Goal: Complete Application Form: Complete application form

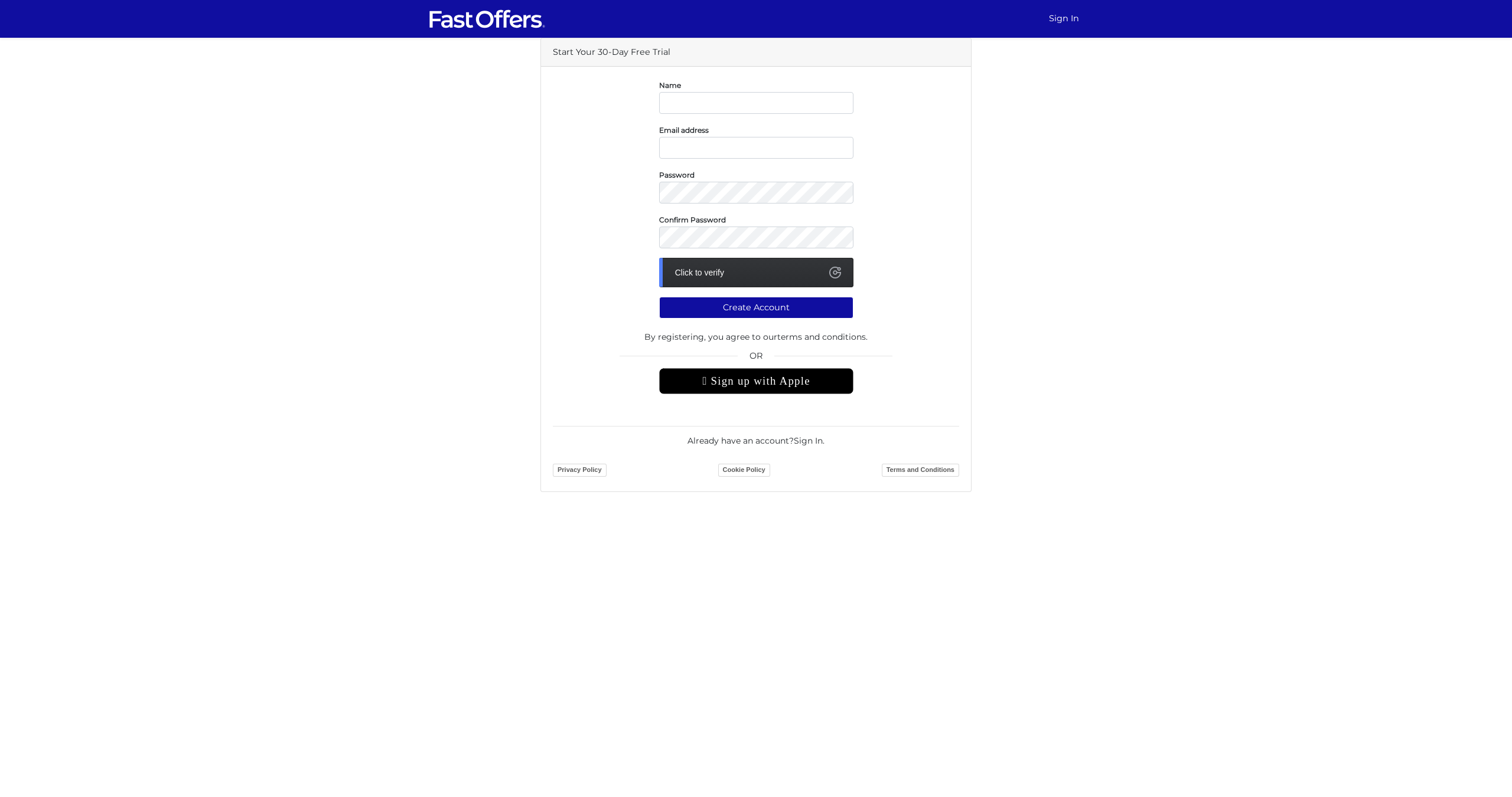
click at [730, 95] on input "text" at bounding box center [756, 103] width 195 height 22
click at [983, 184] on div "Start Your 30-Day Free Trial Name Email address Password Confirm Password Click…" at bounding box center [755, 265] width 673 height 455
click at [754, 110] on input "text" at bounding box center [756, 103] width 195 height 22
type input "[PERSON_NAME]"
type input "mahantehrani20@gmail.com"
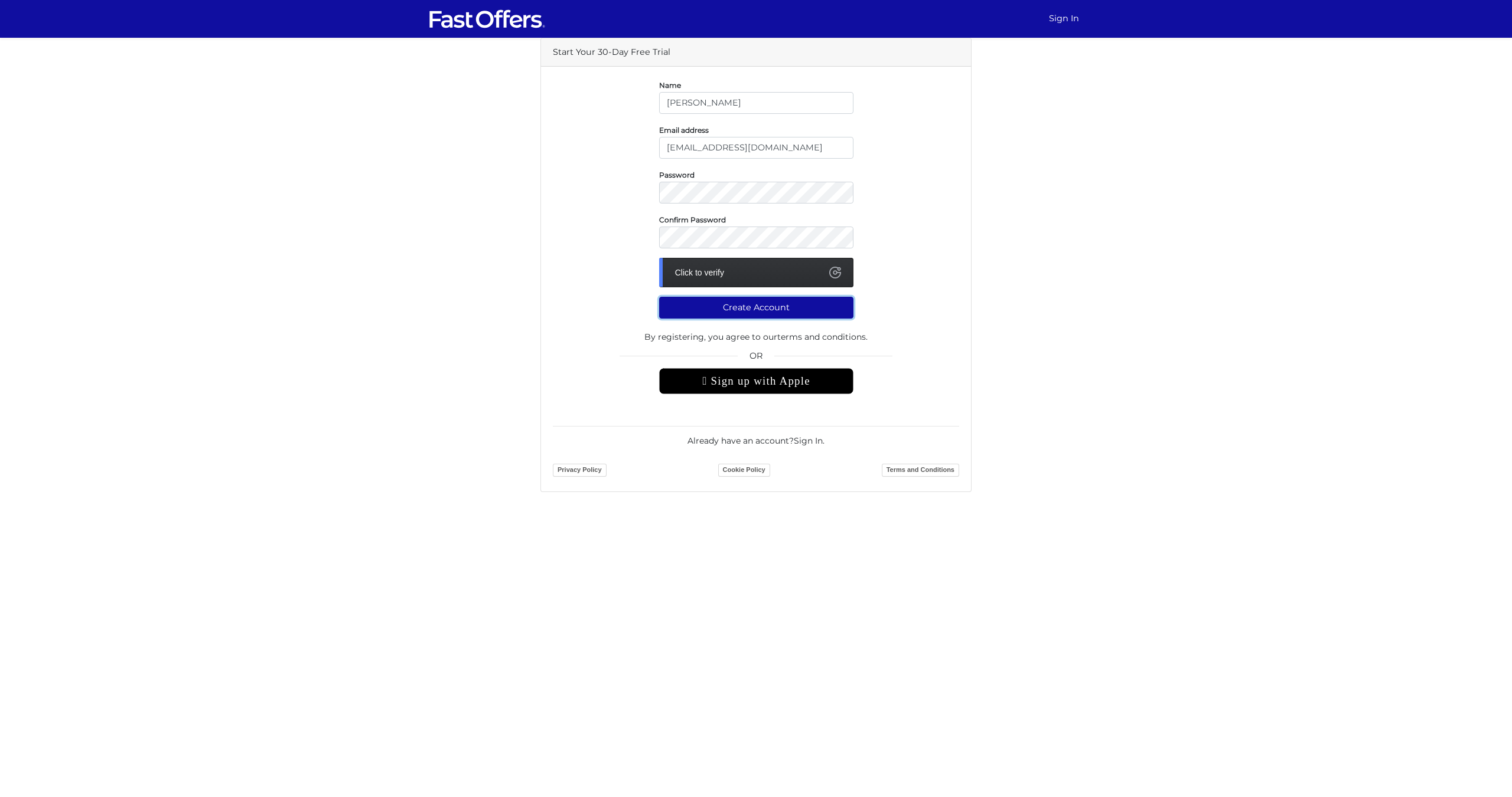
click at [752, 307] on button "Create Account" at bounding box center [756, 307] width 195 height 22
click at [761, 278] on div "Click to verify" at bounding box center [756, 273] width 195 height 30
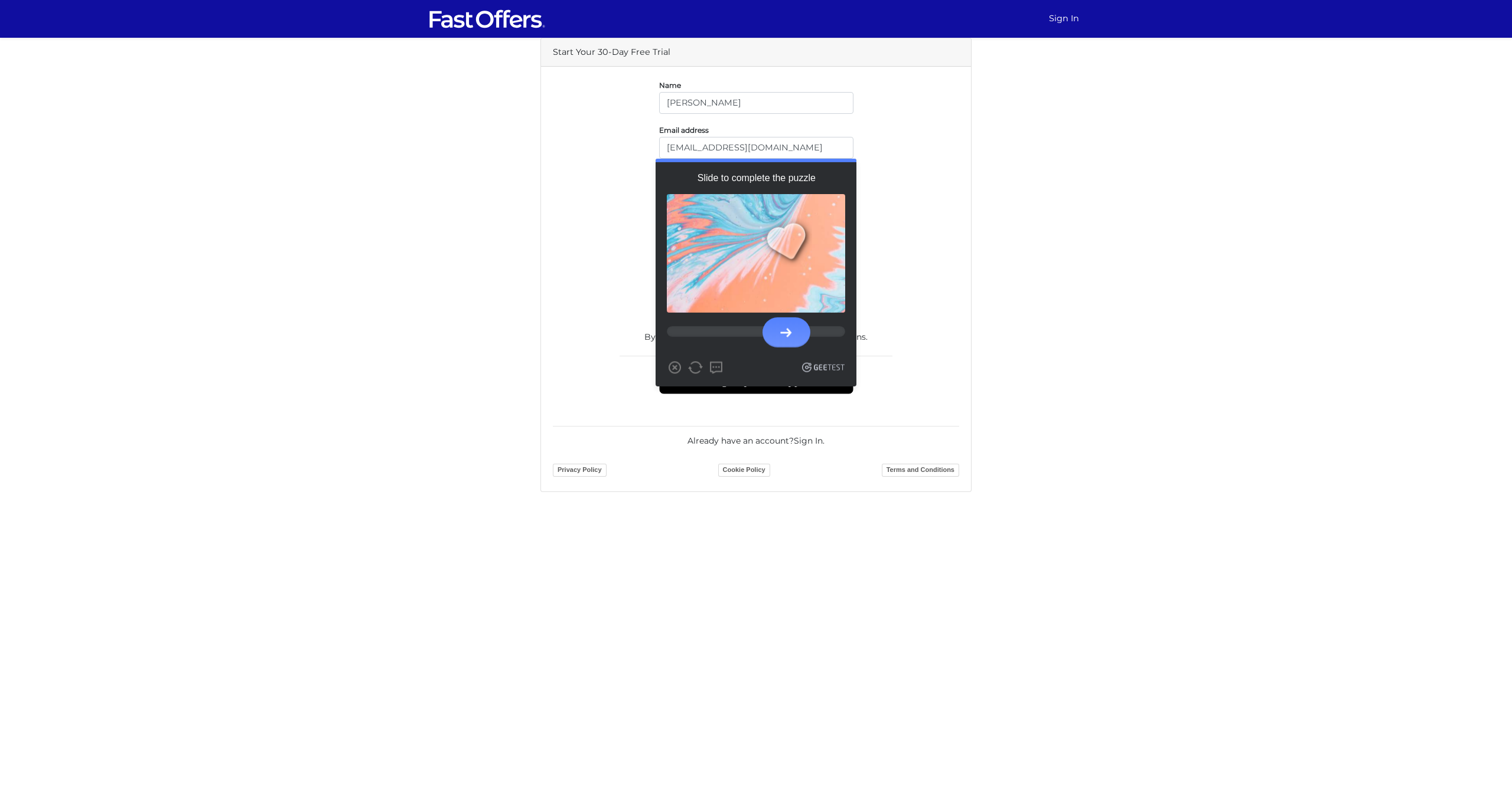
click at [781, 332] on div at bounding box center [786, 333] width 11 height 10
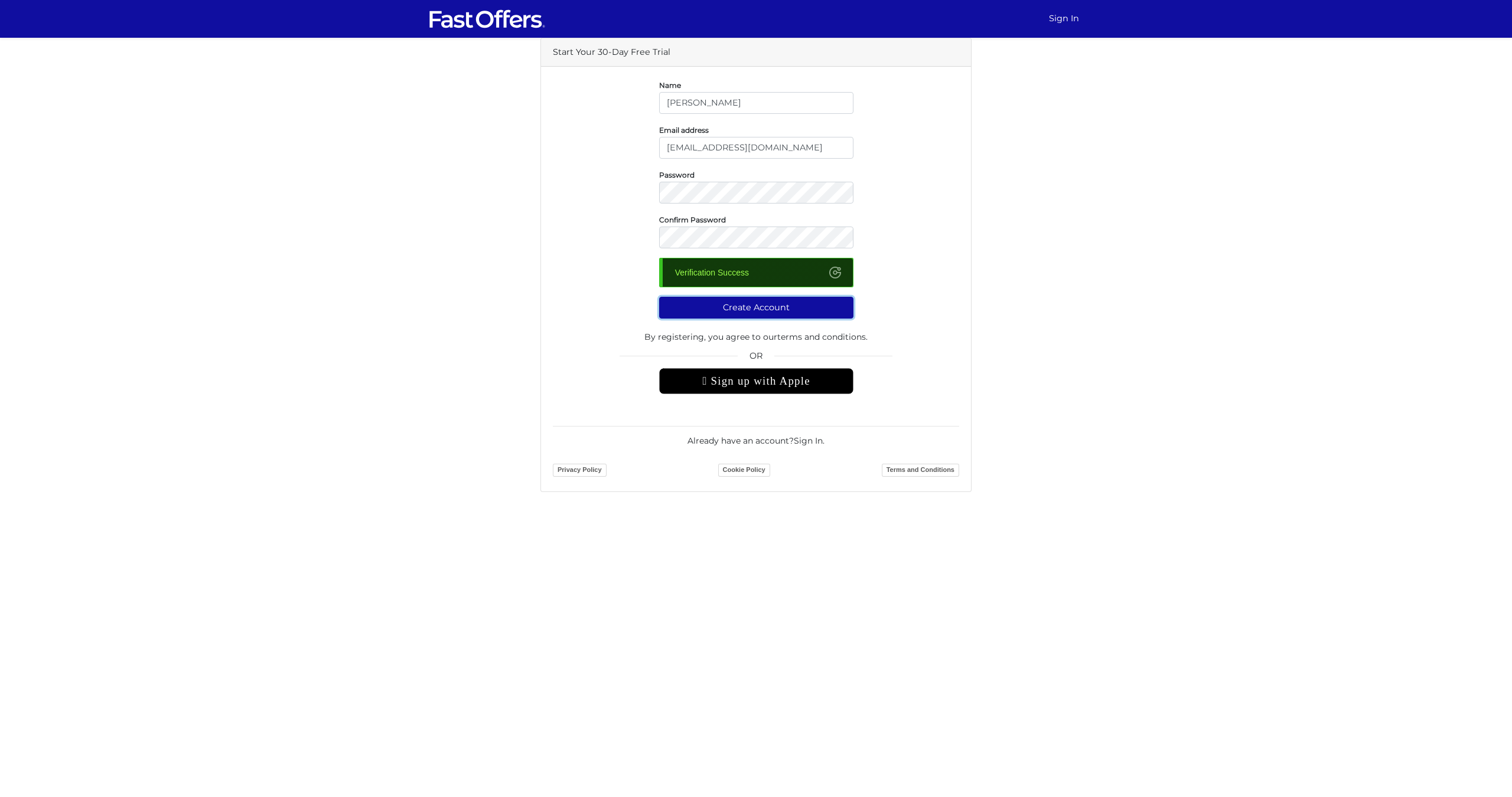
click at [776, 311] on button "Create Account" at bounding box center [756, 307] width 195 height 22
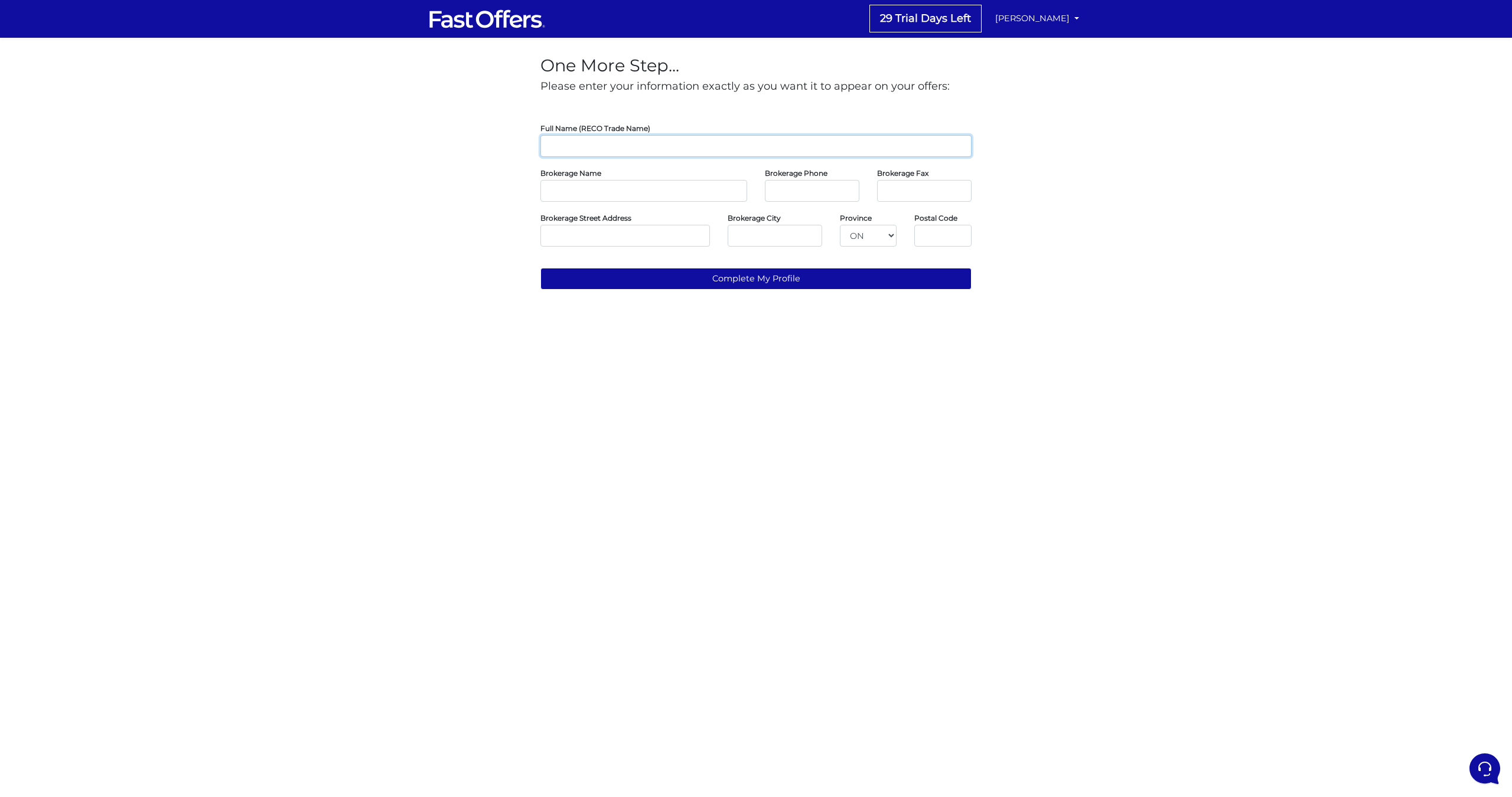
click at [557, 142] on input "text" at bounding box center [756, 146] width 431 height 22
type input "m"
type input "Mahan Aghakhan-Tehrani"
click at [606, 194] on input "text" at bounding box center [643, 191] width 207 height 22
drag, startPoint x: 606, startPoint y: 193, endPoint x: 437, endPoint y: 201, distance: 169.2
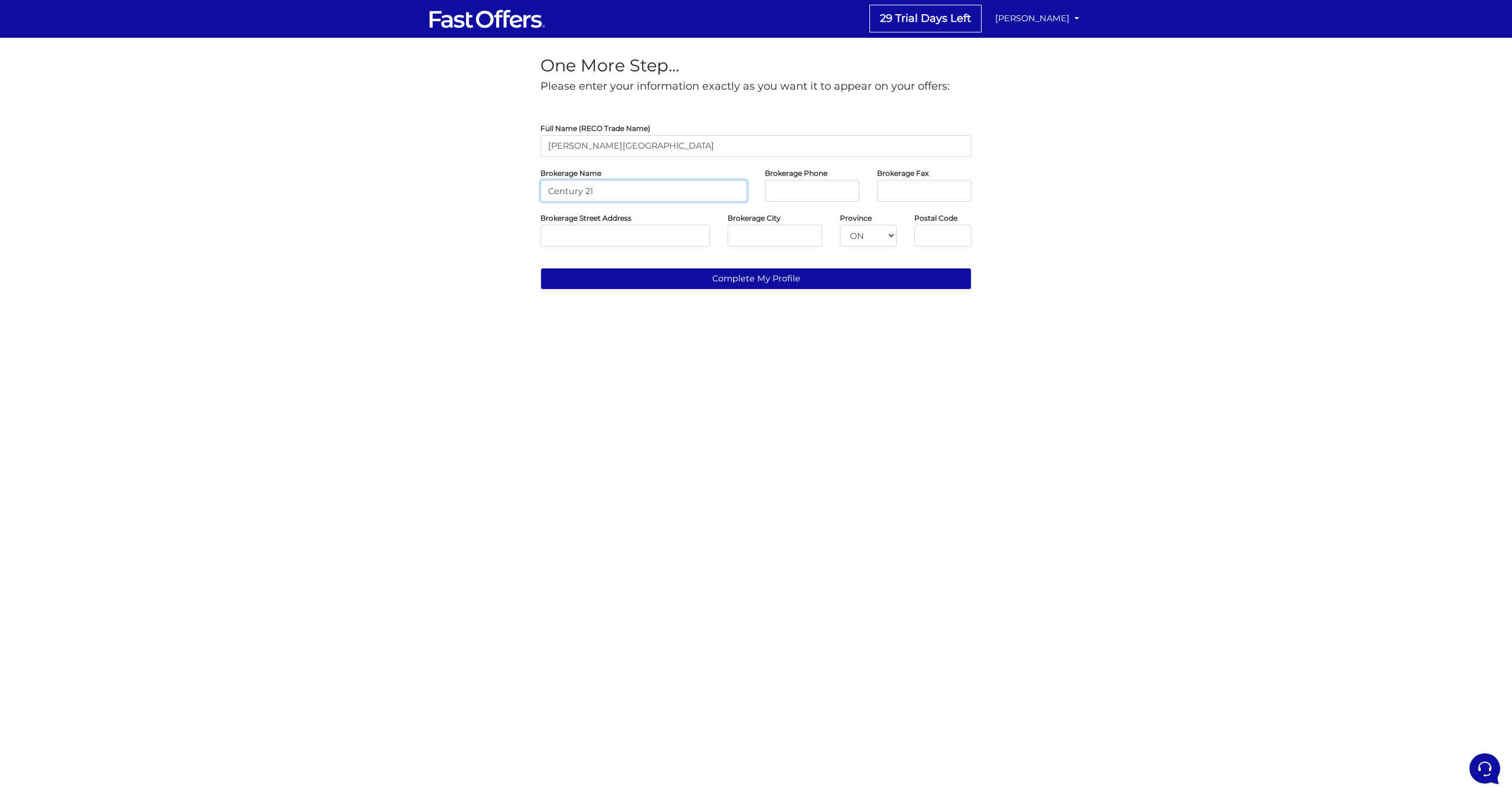
click at [437, 201] on div "One More Step... Please enter your information exactly as you want it to appear…" at bounding box center [755, 168] width 673 height 261
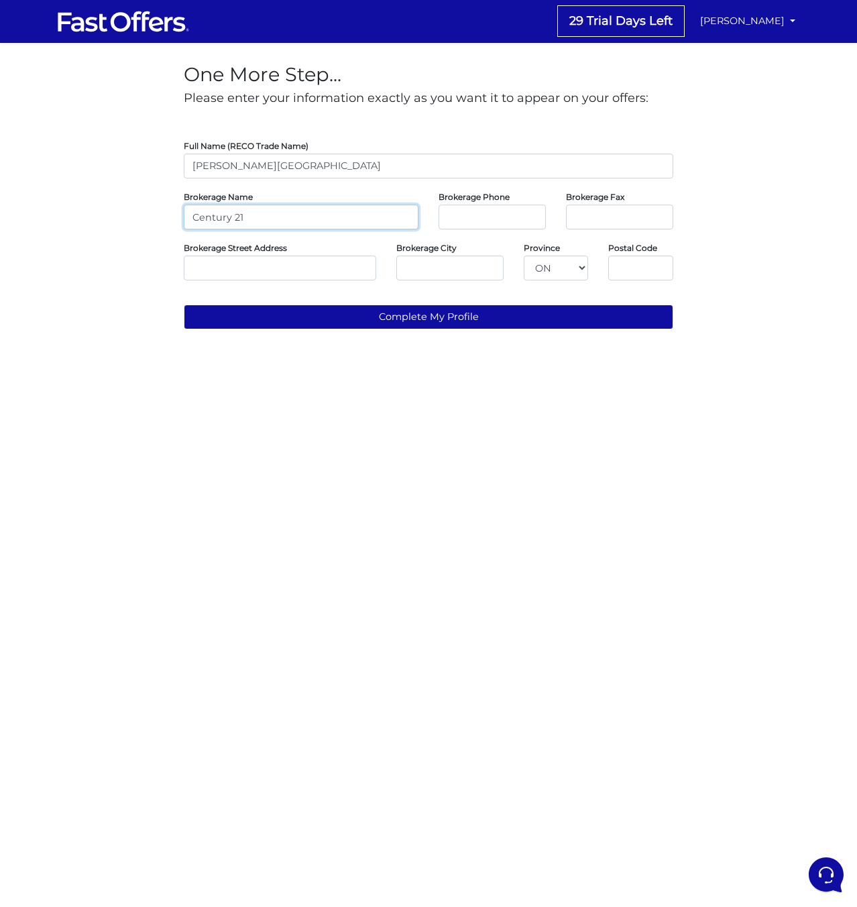
paste input "Heritage Group Ltd"
type input "Century 21 Heritage Group Ltd"
click at [498, 216] on input "tel" at bounding box center [492, 217] width 107 height 25
paste input "(905) 883-8300"
type input "(905) 883-8300"
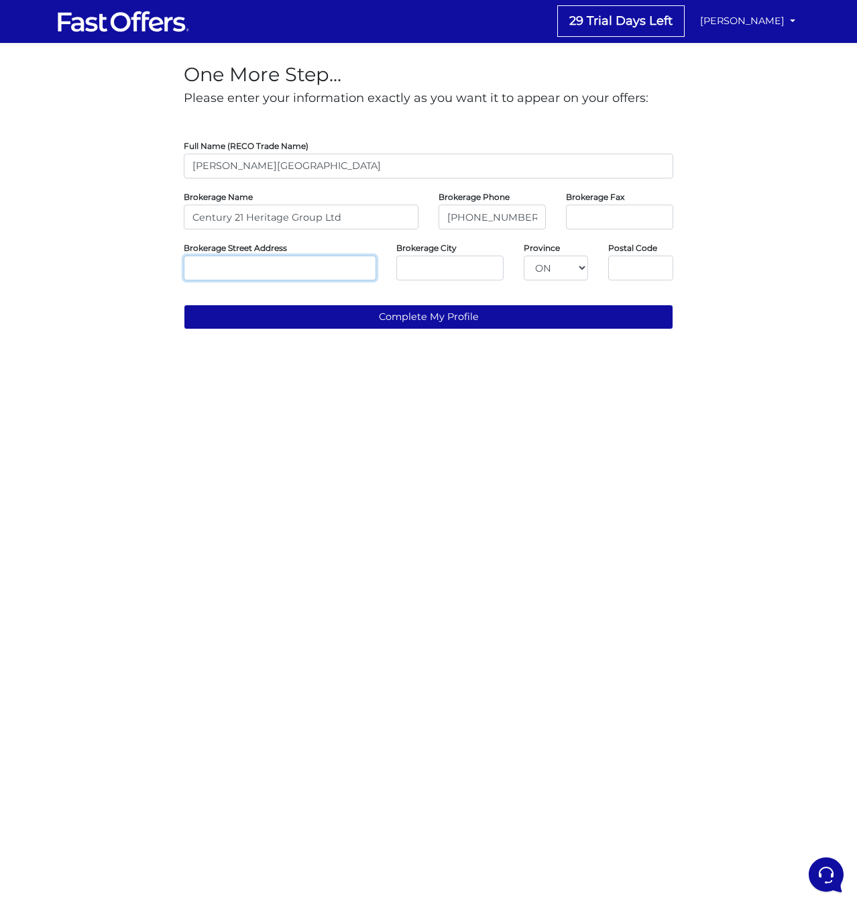
click at [203, 268] on input "text" at bounding box center [280, 268] width 193 height 25
click at [307, 265] on input "text" at bounding box center [280, 268] width 193 height 25
paste input "11160 Yonge St, Richmond Hill, ON L4S 1H5"
type input "11160 Yonge St, Richmond Hill, ON L4S 1H5"
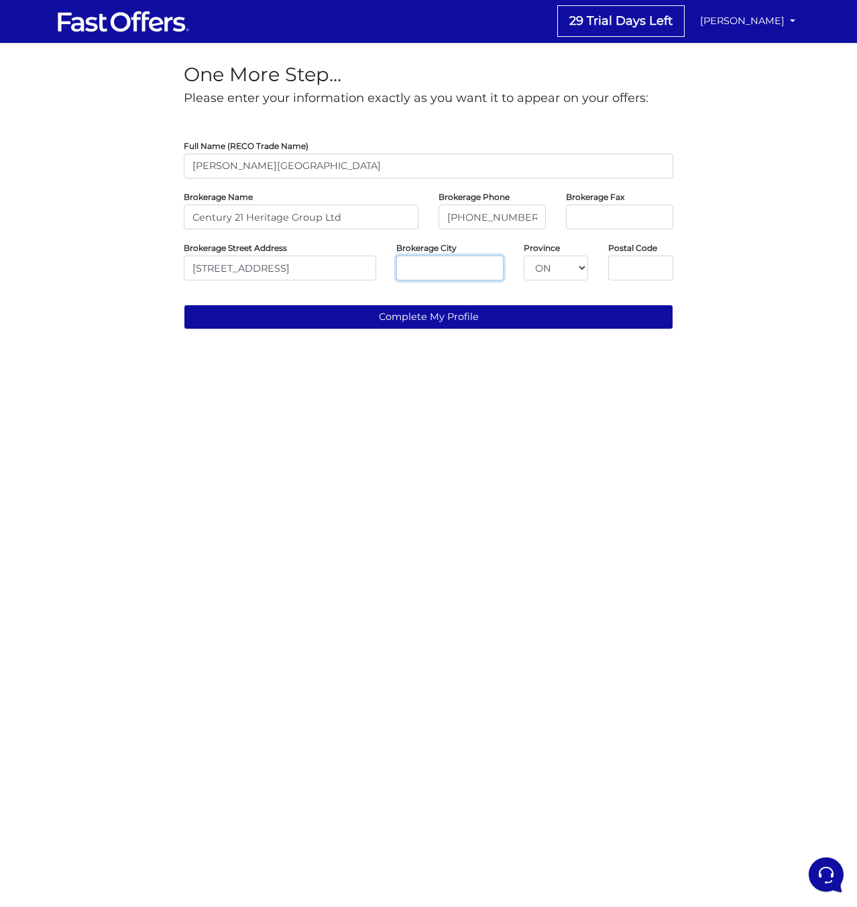
scroll to position [0, 0]
click at [397, 273] on input "text" at bounding box center [450, 268] width 107 height 25
type input "Richmond hill"
drag, startPoint x: 358, startPoint y: 270, endPoint x: 423, endPoint y: 270, distance: 65.1
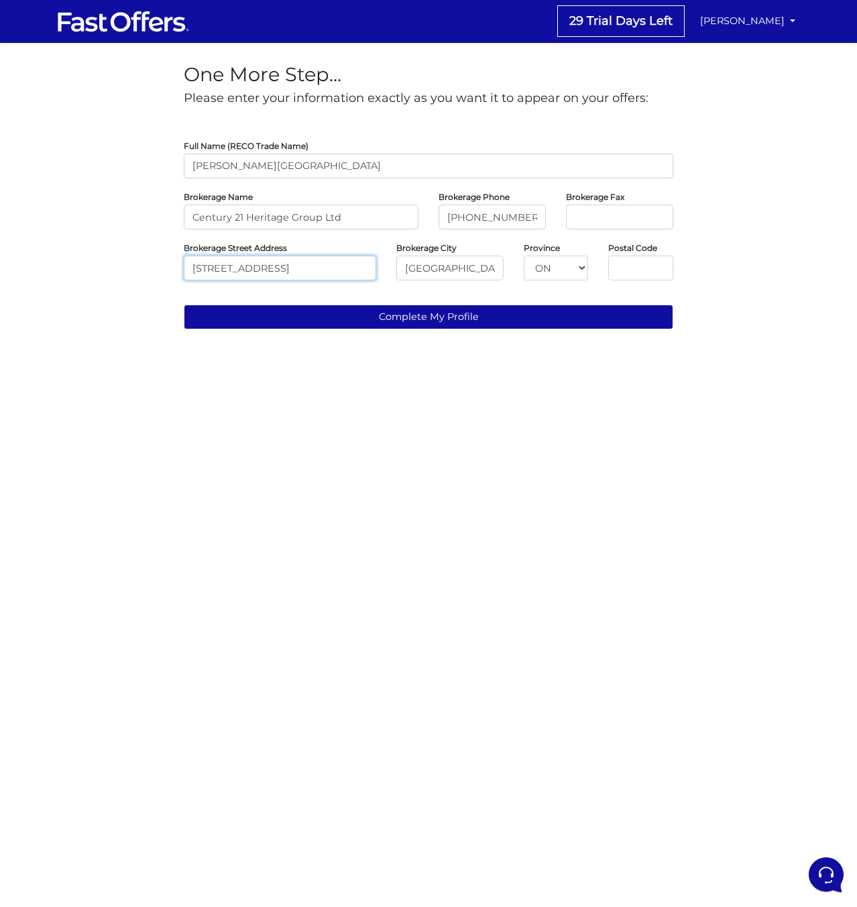
click at [423, 270] on div "Brokerage Street Address 11160 Yonge St, Richmond Hill, ON L4S 1H5 Brokerage Ci…" at bounding box center [429, 260] width 510 height 40
type input "11160 Yonge St"
click at [655, 270] on input "text" at bounding box center [641, 268] width 65 height 25
paste input "L4S 1H5"
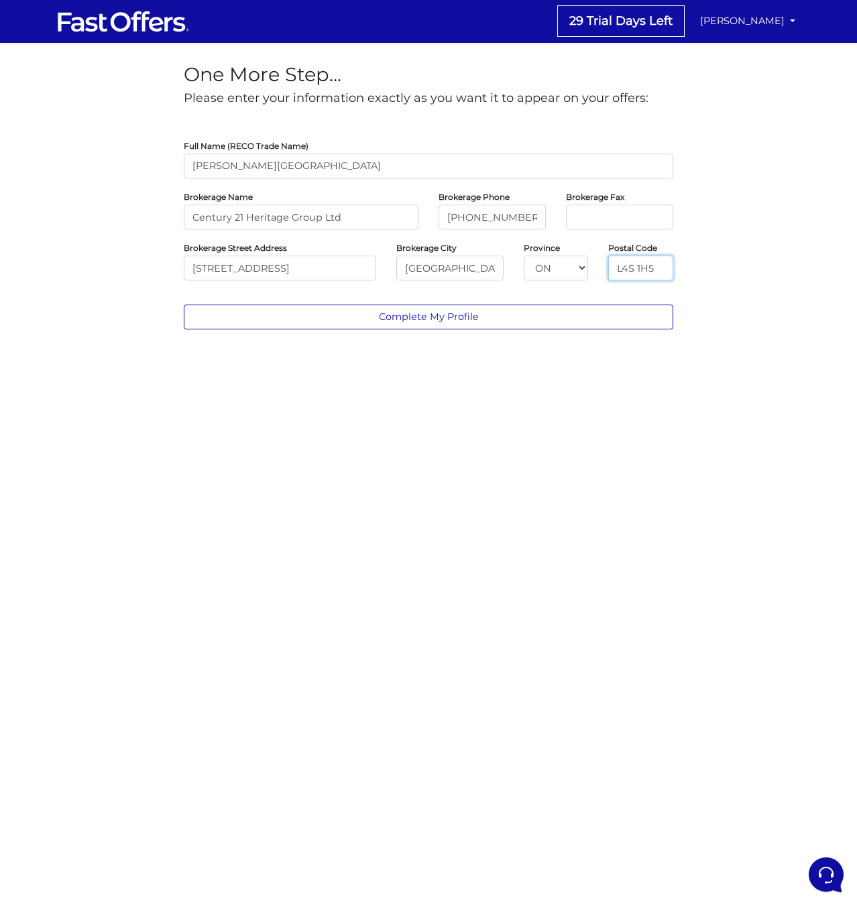
type input "L4S 1H5"
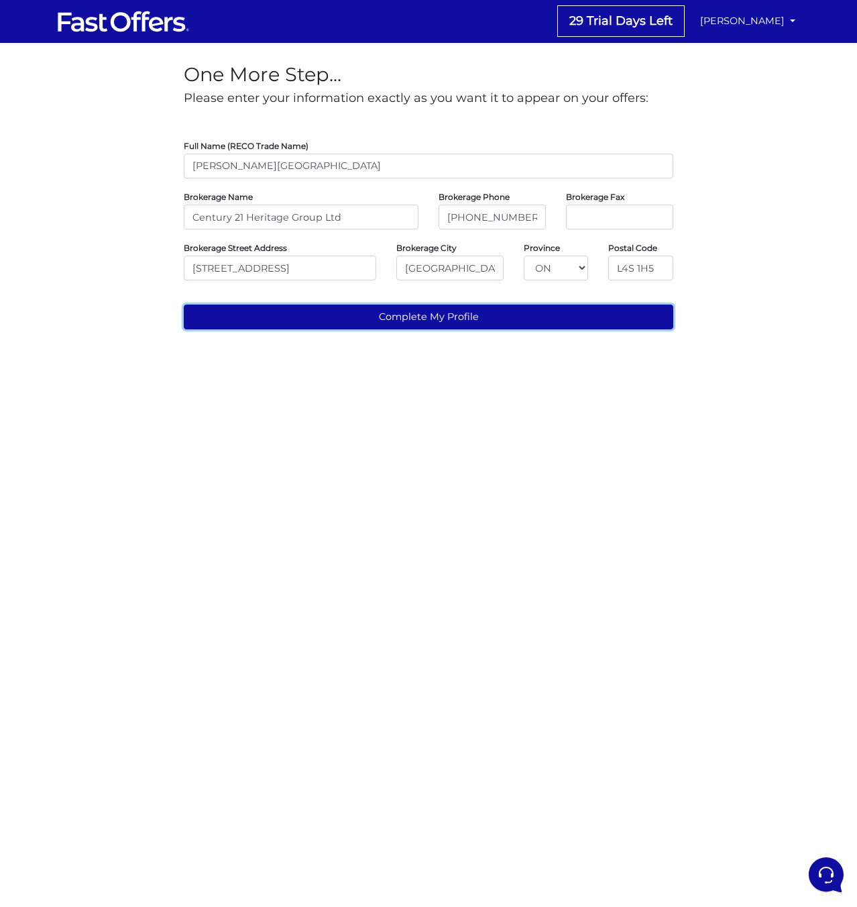
click at [592, 319] on button "Complete My Profile" at bounding box center [429, 317] width 490 height 25
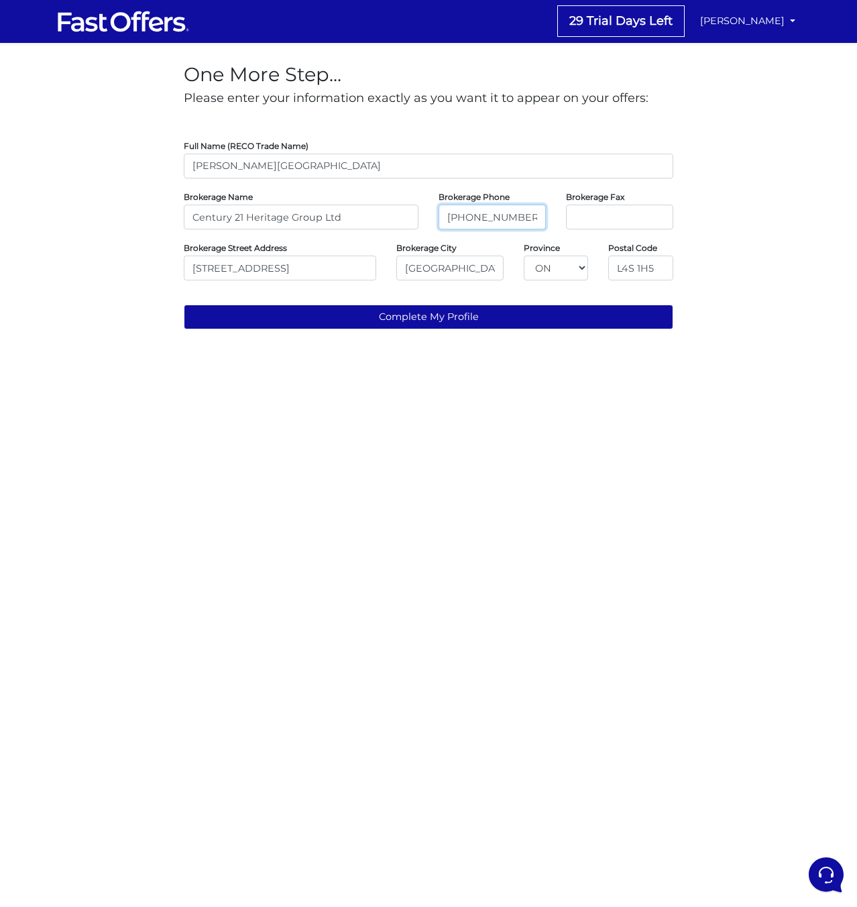
click at [474, 219] on input "(905) 883-8300" at bounding box center [492, 217] width 107 height 25
click at [477, 219] on input "(905) 883-8300" at bounding box center [492, 217] width 107 height 25
click at [453, 213] on input "(905-883-8300" at bounding box center [492, 217] width 107 height 25
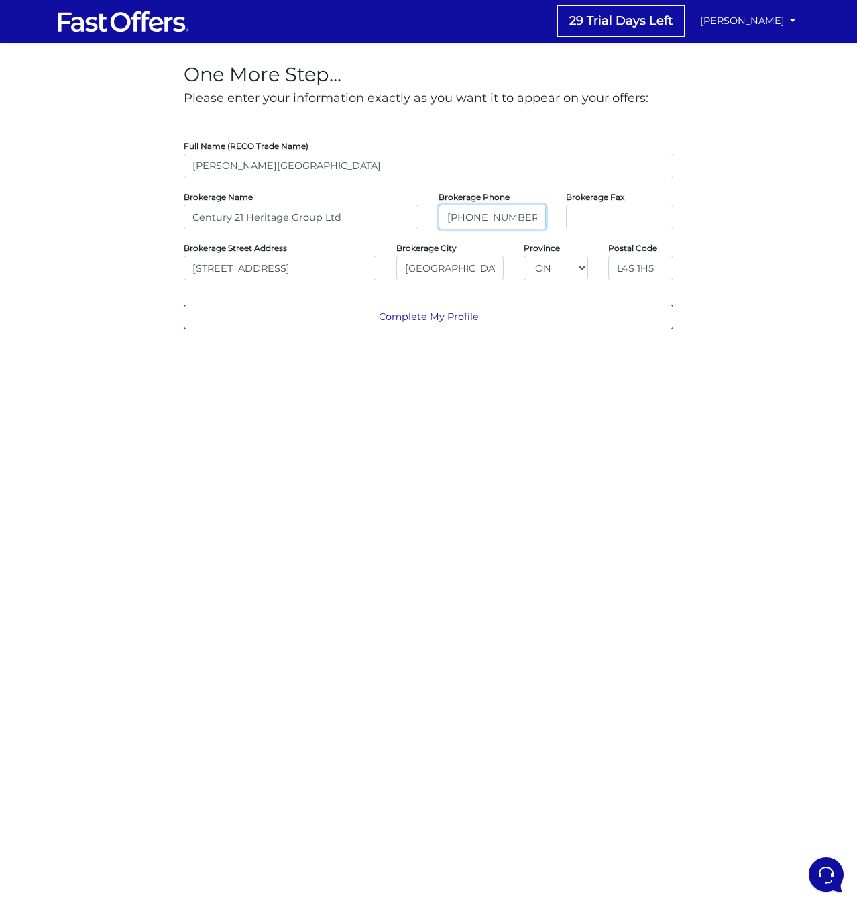
type input "905-883-8300"
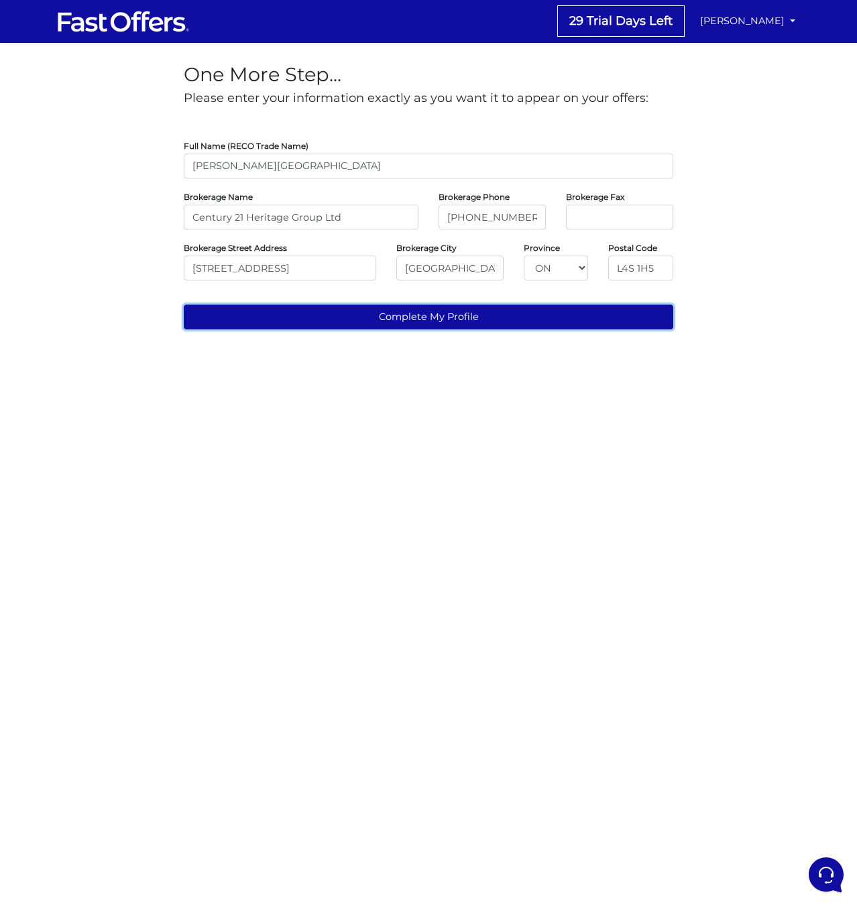
click at [531, 319] on button "Complete My Profile" at bounding box center [429, 317] width 490 height 25
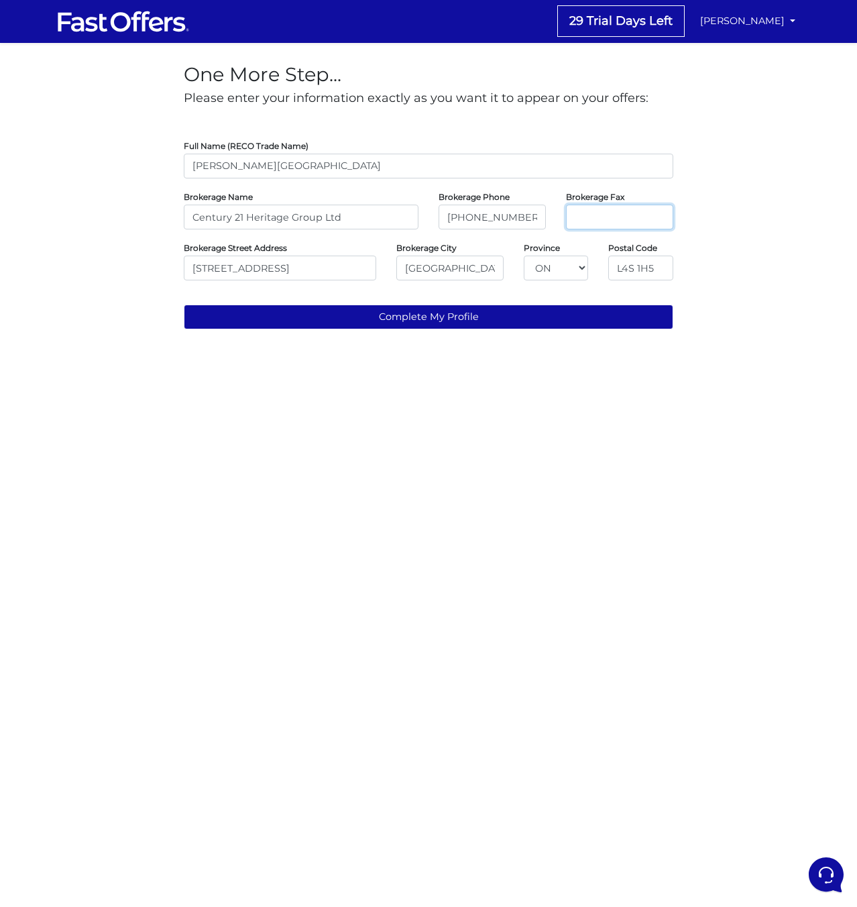
click at [608, 219] on input "tel" at bounding box center [619, 217] width 107 height 25
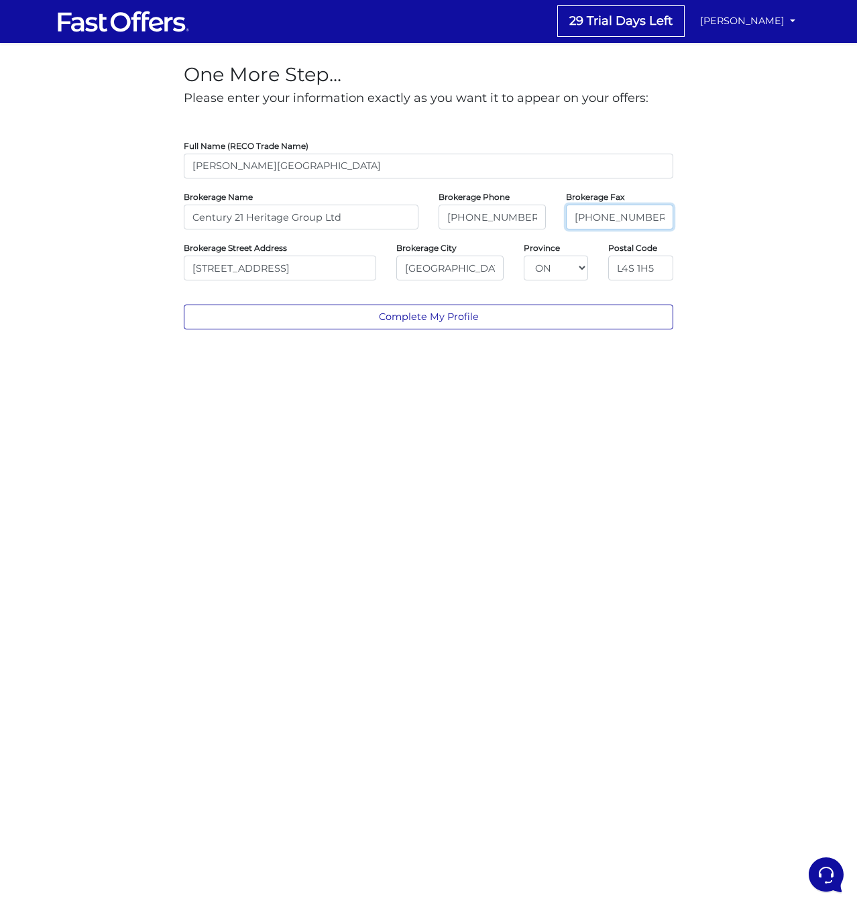
type input "905-883-8301"
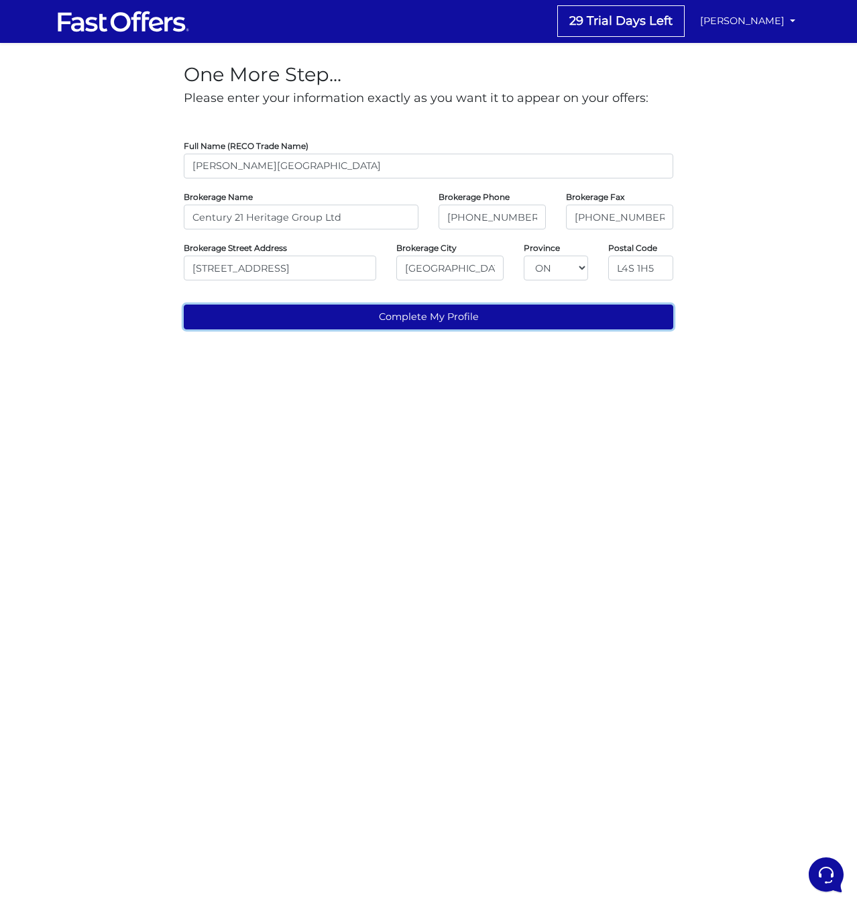
click at [586, 305] on button "Complete My Profile" at bounding box center [429, 317] width 490 height 25
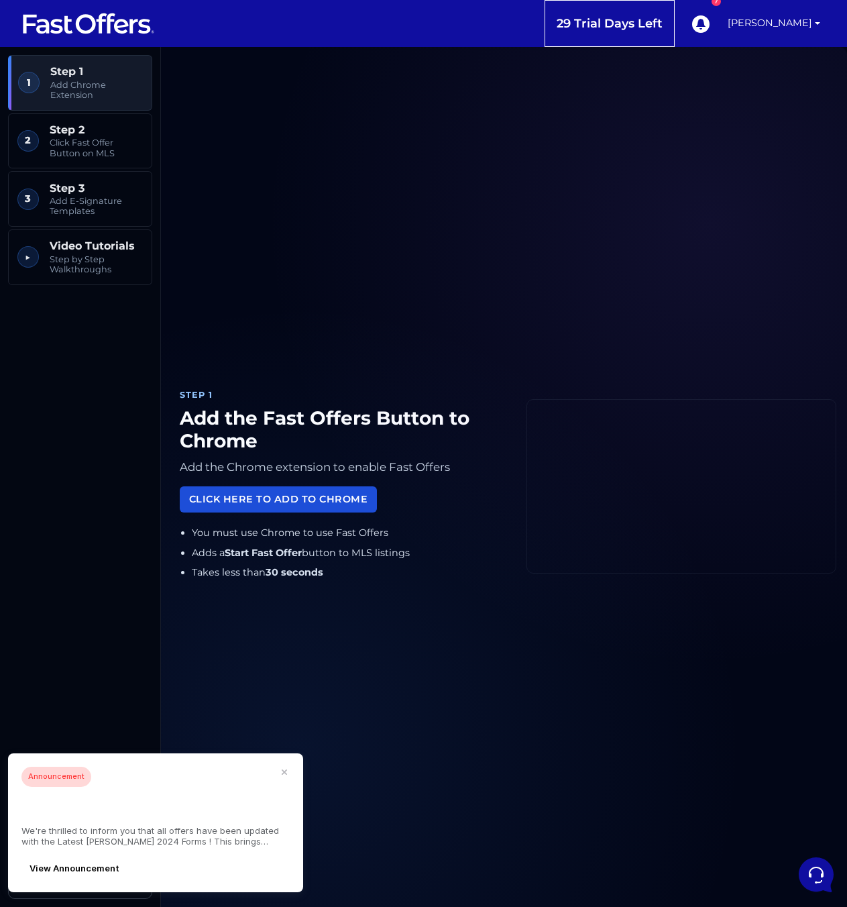
click at [235, 507] on link "Click Here to Add to Chrome" at bounding box center [278, 499] width 197 height 26
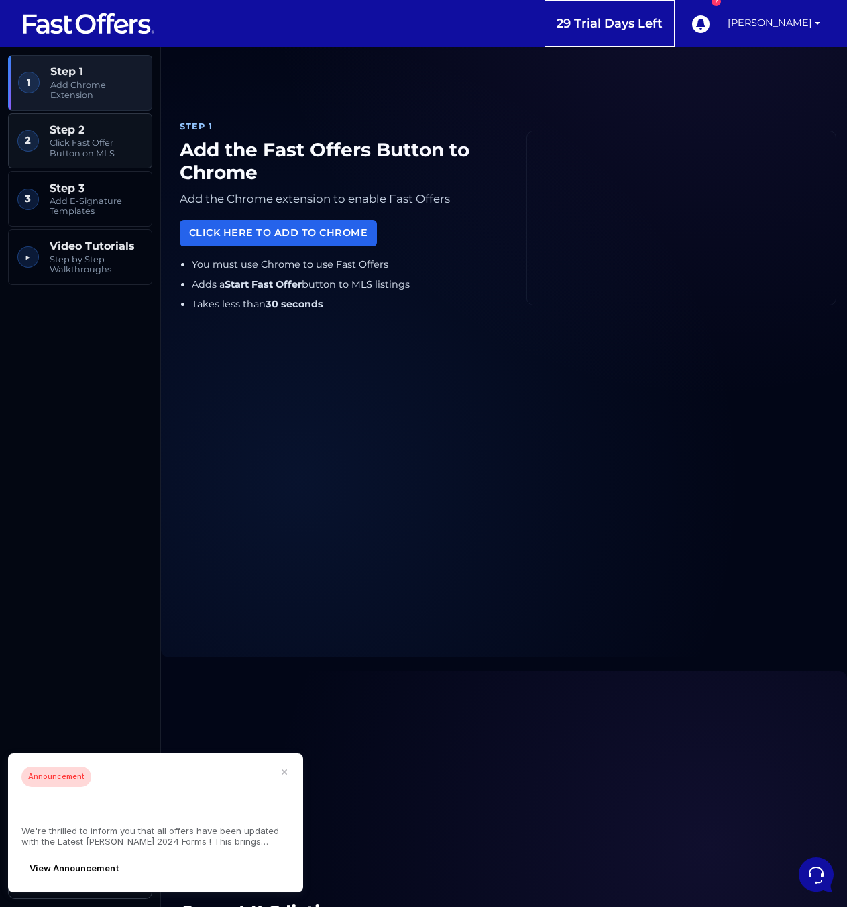
click at [91, 156] on span "Click Fast Offer Button on MLS" at bounding box center [96, 148] width 93 height 21
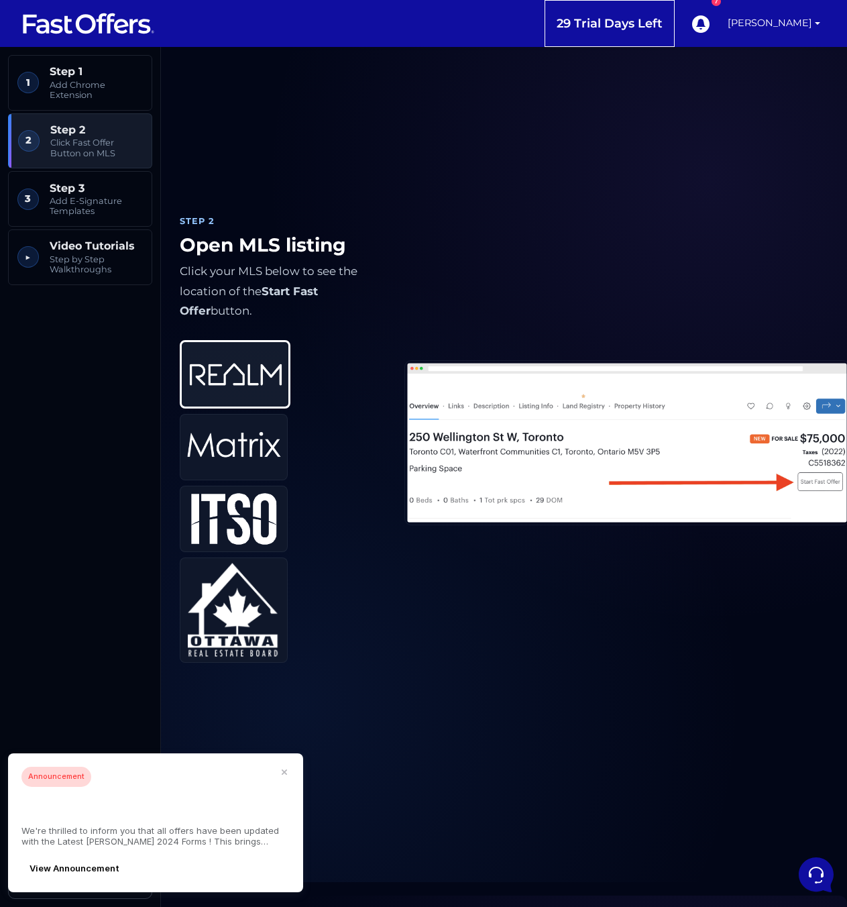
scroll to position [939, 0]
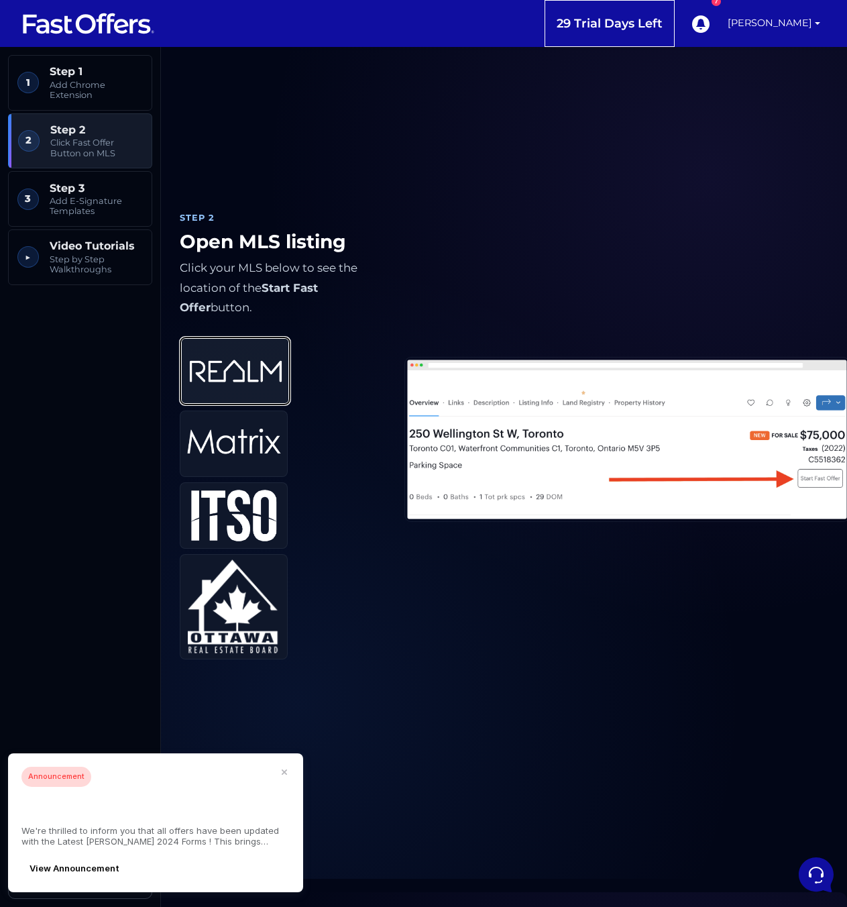
click at [235, 366] on img at bounding box center [236, 371] width 94 height 55
click at [768, 486] on img at bounding box center [627, 439] width 444 height 163
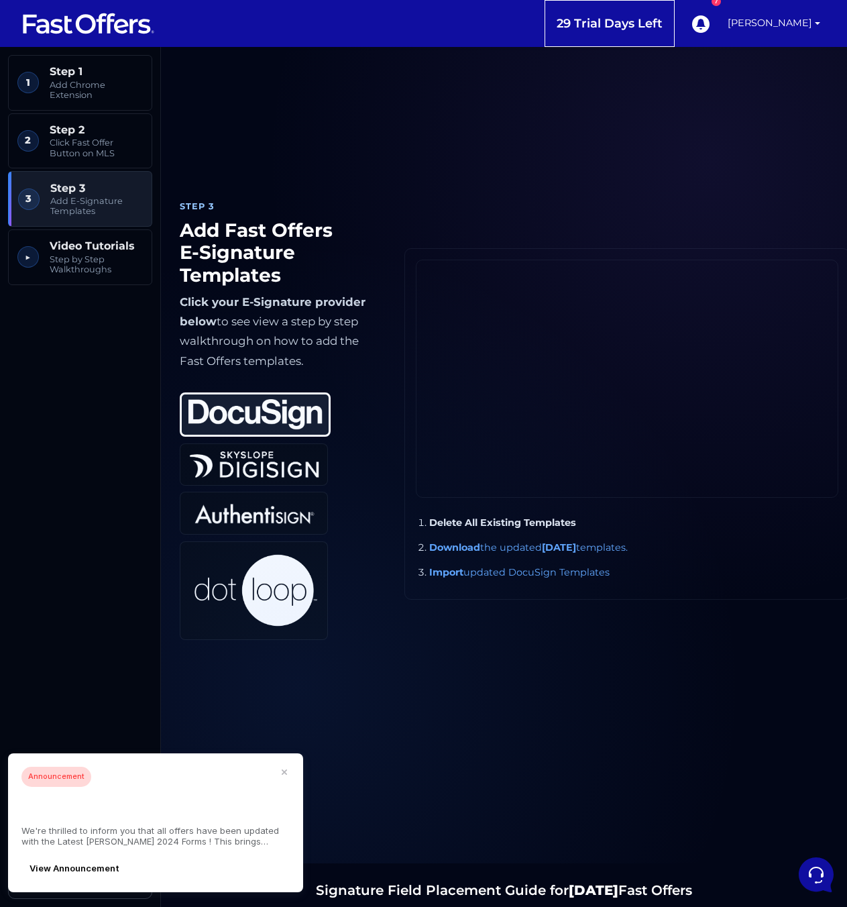
scroll to position [1946, 0]
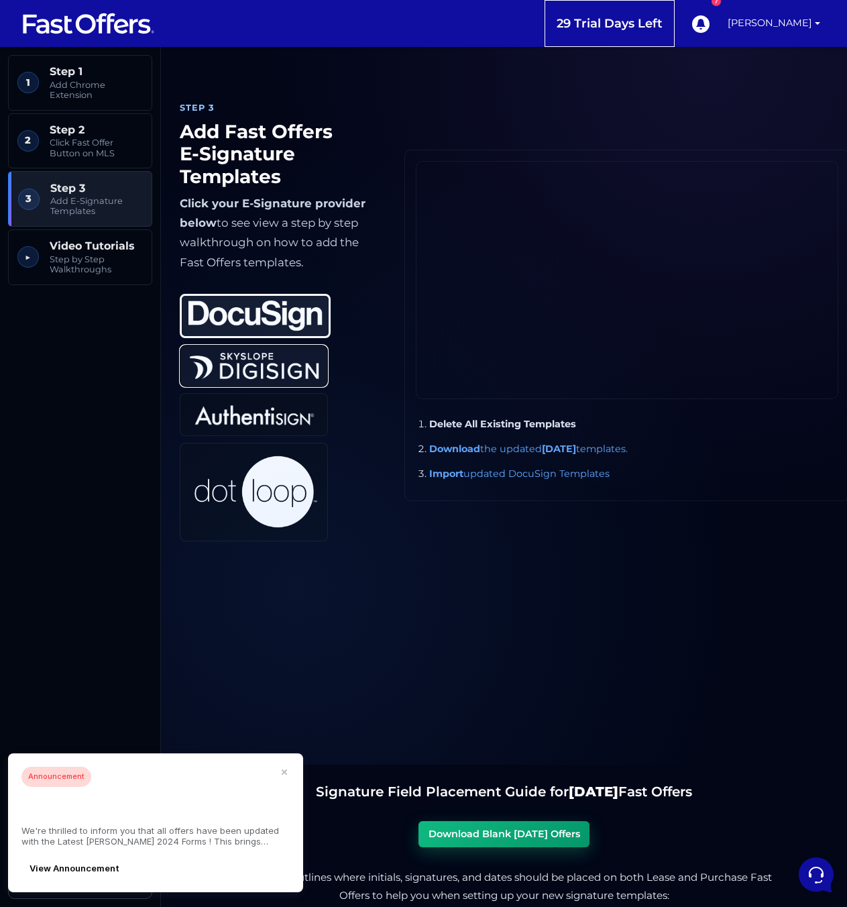
click at [297, 370] on img at bounding box center [254, 366] width 134 height 32
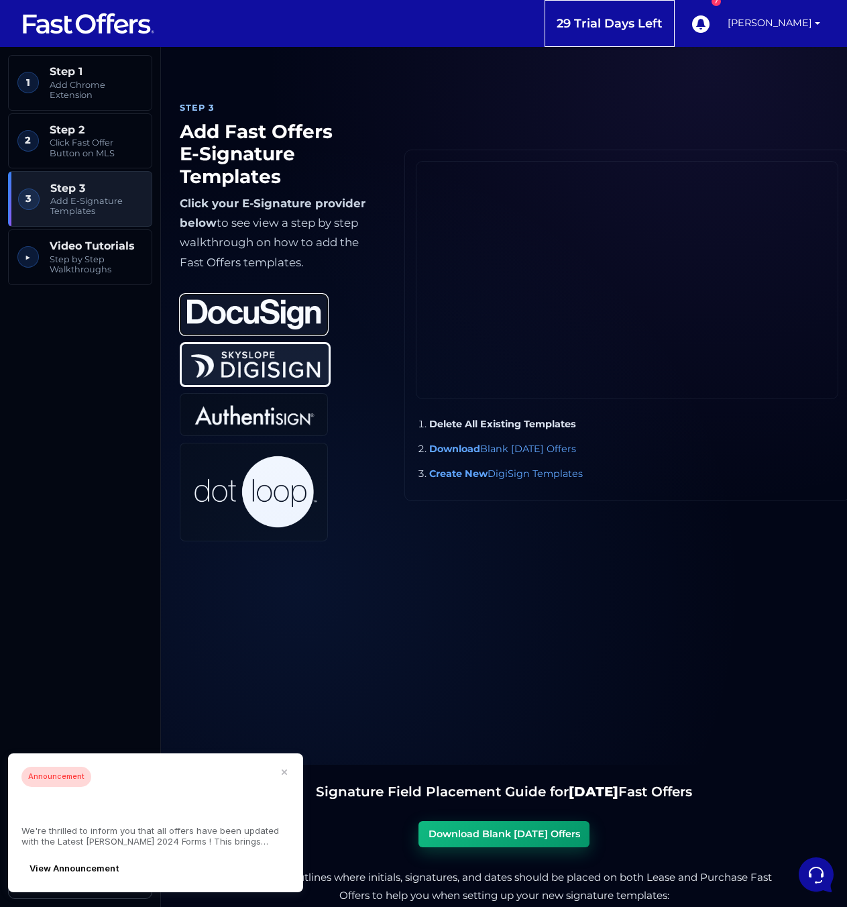
click at [278, 325] on img at bounding box center [254, 314] width 134 height 31
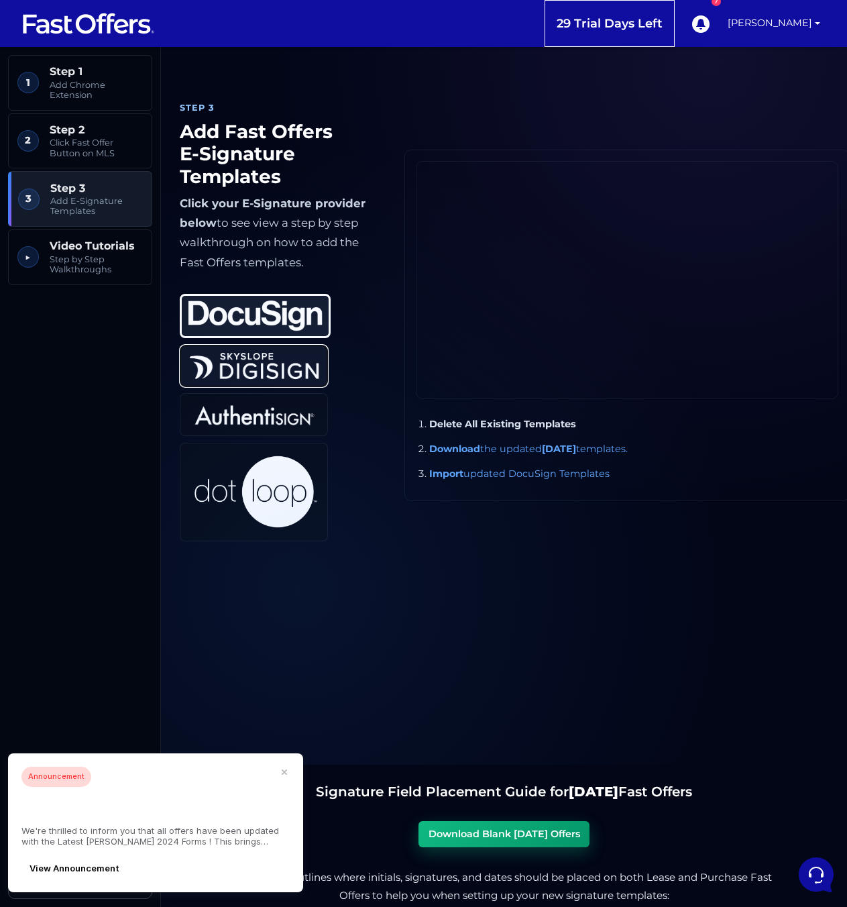
click at [258, 357] on img at bounding box center [254, 366] width 134 height 32
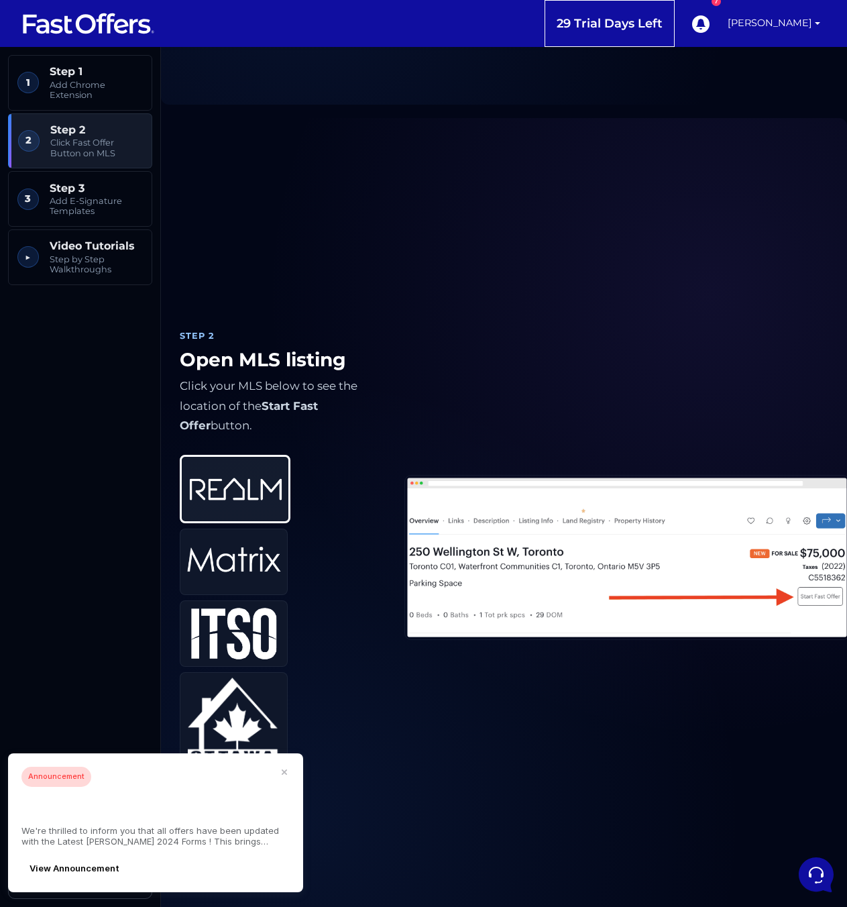
scroll to position [805, 0]
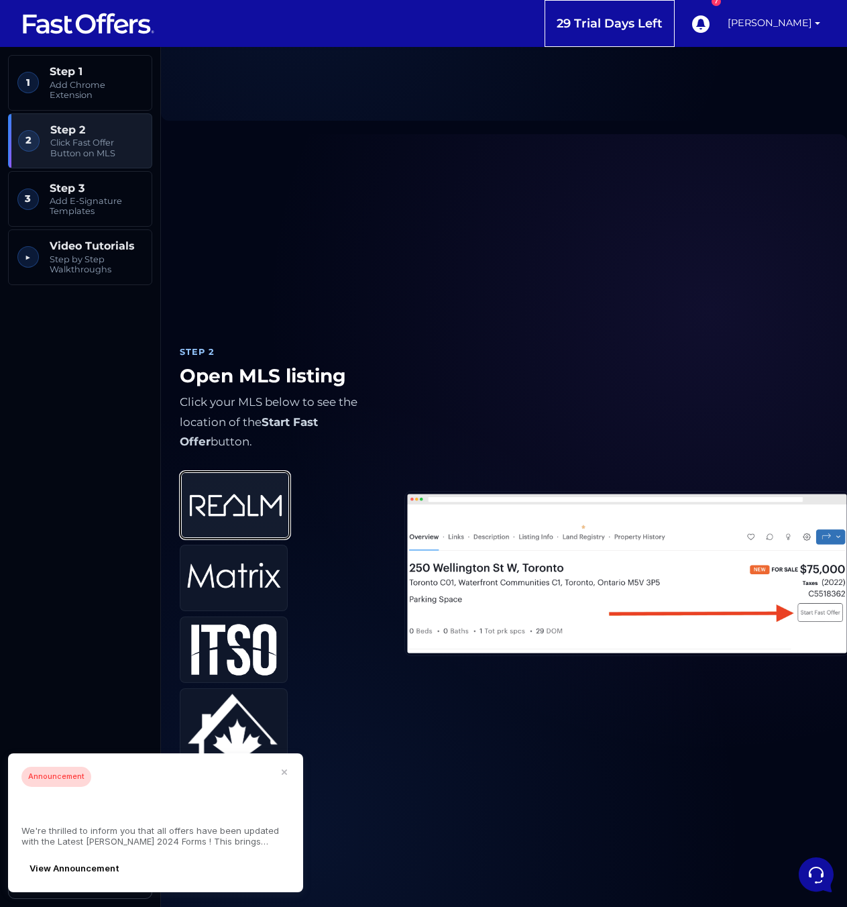
click at [258, 511] on img at bounding box center [236, 505] width 94 height 55
click at [566, 576] on img at bounding box center [627, 573] width 444 height 163
click at [253, 485] on img at bounding box center [236, 505] width 94 height 55
drag, startPoint x: 200, startPoint y: 400, endPoint x: 259, endPoint y: 407, distance: 59.5
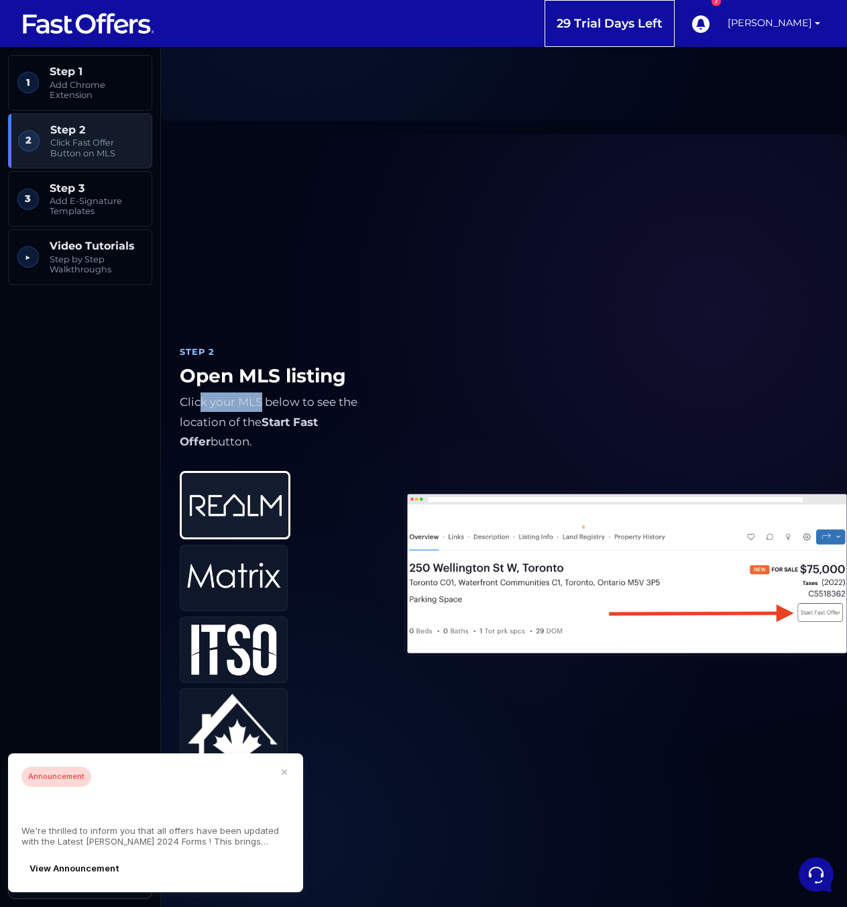
click at [259, 407] on p "Click your MLS below to see the location of the Start Fast Offer button." at bounding box center [281, 421] width 203 height 59
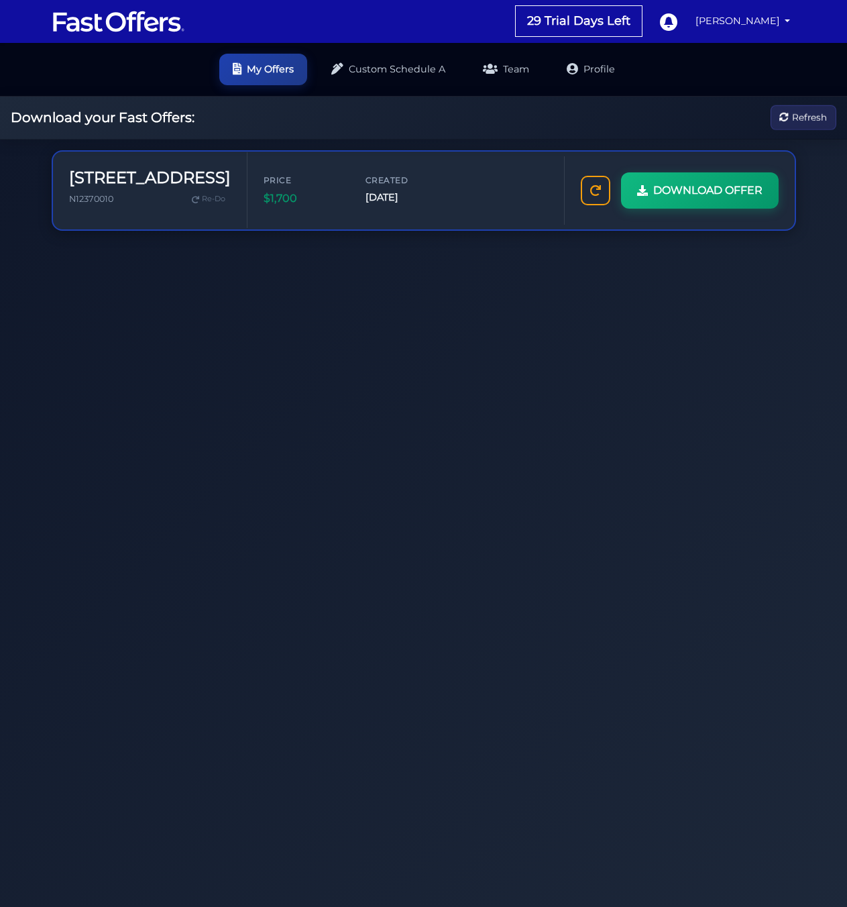
click at [680, 333] on div "[STREET_ADDRESS] N12370010 Re-Do Price $1,700" at bounding box center [423, 593] width 847 height 907
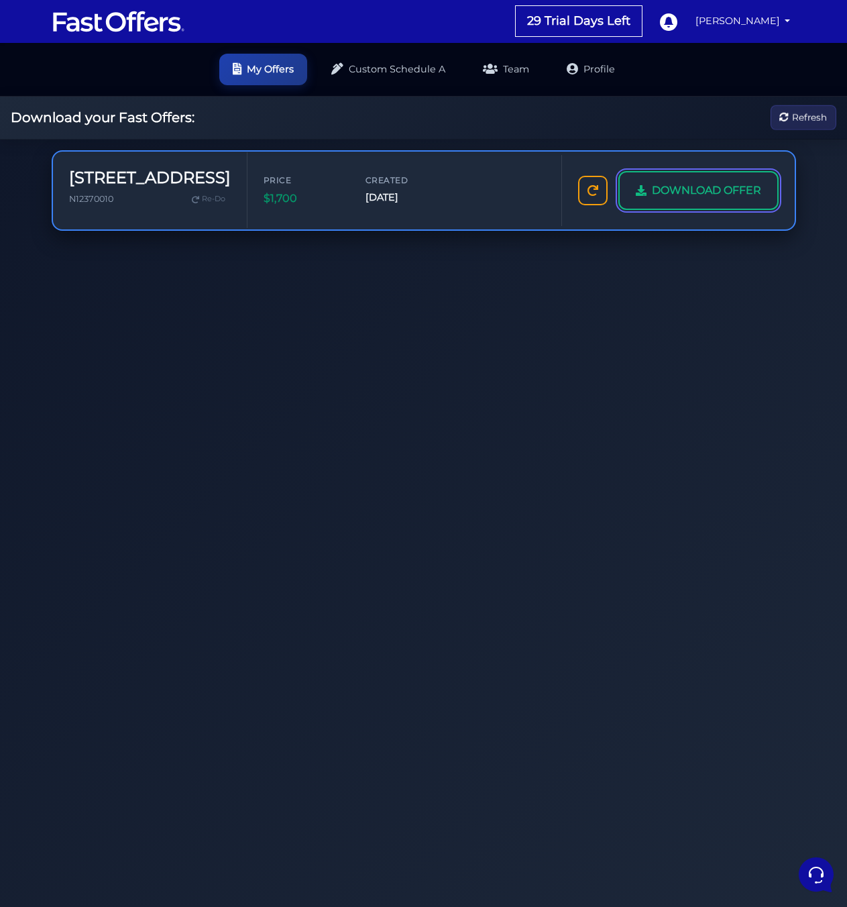
click at [725, 180] on link "DOWNLOAD OFFER" at bounding box center [699, 190] width 160 height 39
